Goal: Task Accomplishment & Management: Use online tool/utility

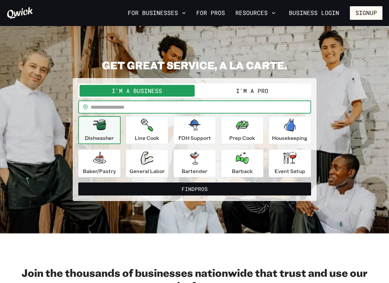
click at [116, 109] on input "text" at bounding box center [201, 107] width 220 height 13
type input "*****"
click at [108, 134] on div "Dishwasher" at bounding box center [99, 130] width 29 height 23
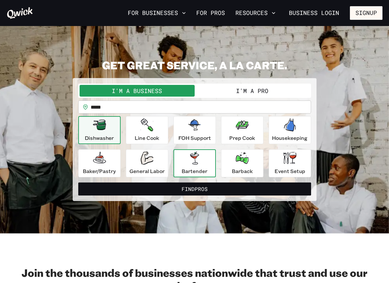
click at [191, 165] on div "Bartender" at bounding box center [194, 163] width 26 height 23
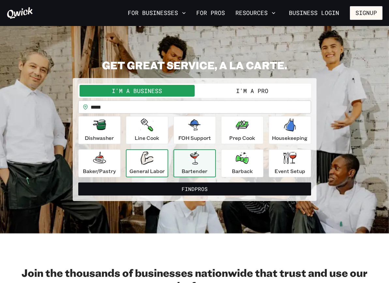
click at [155, 159] on div "General Labor" at bounding box center [146, 163] width 35 height 23
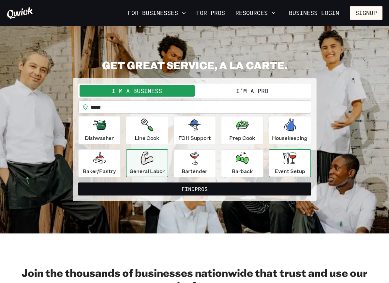
click at [297, 166] on div "Event Setup" at bounding box center [289, 163] width 31 height 23
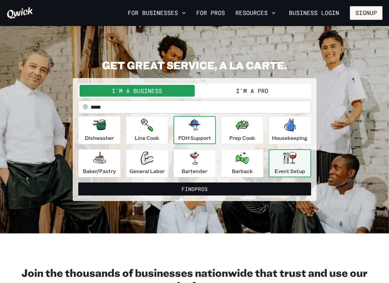
click at [198, 130] on icon "button" at bounding box center [194, 125] width 13 height 11
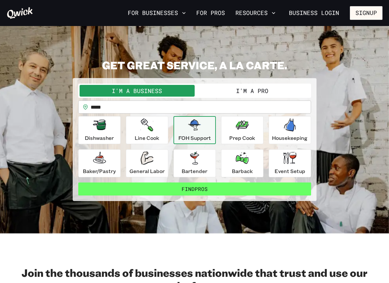
click at [194, 188] on button "Find Pros" at bounding box center [194, 189] width 233 height 13
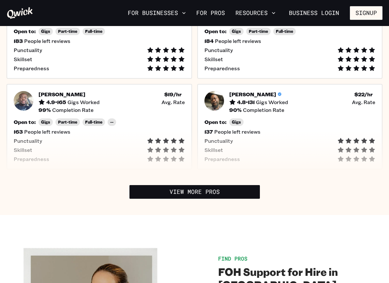
scroll to position [274, 0]
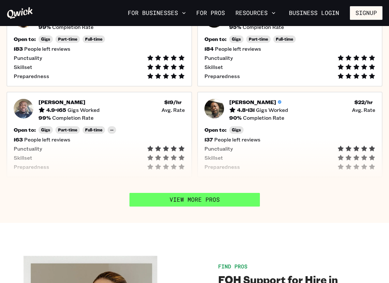
click at [194, 193] on link "View More Pros" at bounding box center [194, 200] width 130 height 14
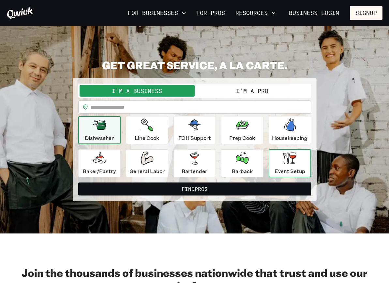
click at [282, 166] on div "Event Setup" at bounding box center [289, 163] width 31 height 23
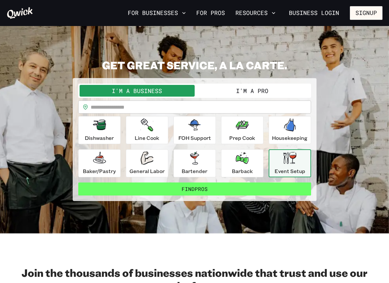
click at [216, 186] on button "Find Pros" at bounding box center [194, 189] width 233 height 13
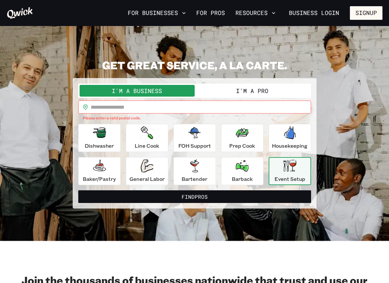
click at [131, 106] on input "text" at bounding box center [201, 107] width 220 height 13
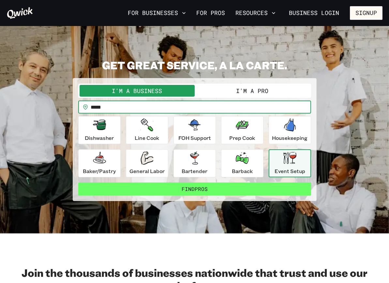
type input "*****"
click at [195, 189] on button "Find Pros" at bounding box center [194, 189] width 233 height 13
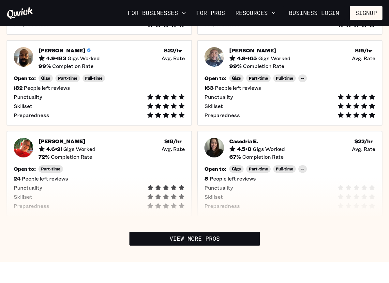
scroll to position [235, 0]
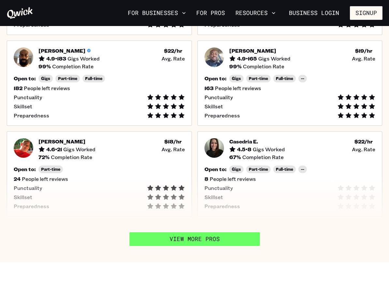
click at [199, 239] on link "View More Pros" at bounding box center [194, 240] width 130 height 14
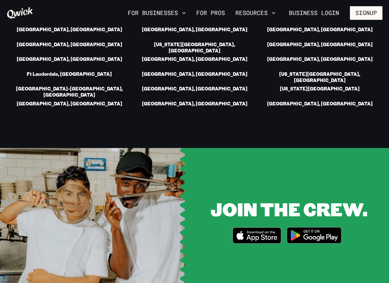
scroll to position [1095, 0]
